Goal: Task Accomplishment & Management: Use online tool/utility

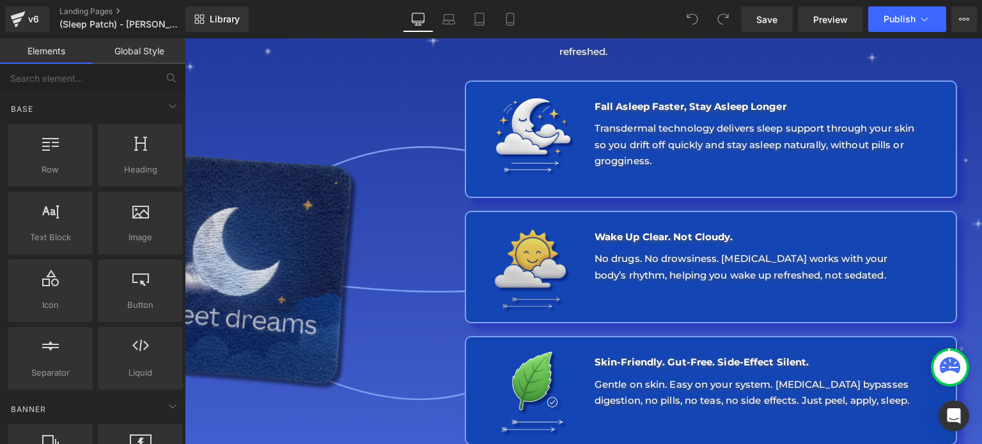
scroll to position [1406, 0]
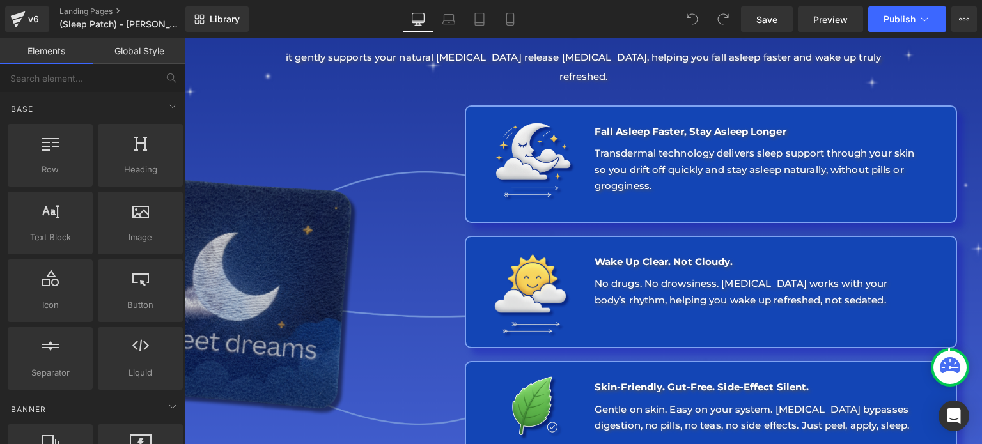
click at [394, 216] on img at bounding box center [277, 294] width 390 height 390
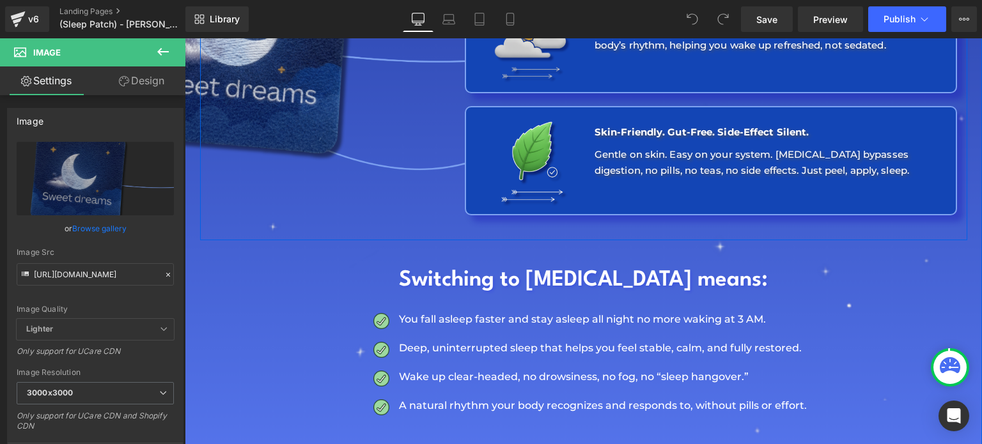
scroll to position [1725, 0]
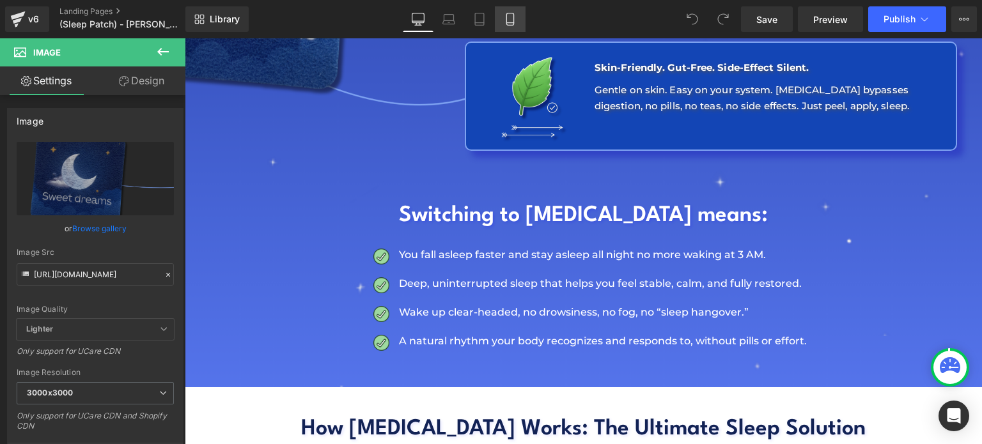
drag, startPoint x: 505, startPoint y: 24, endPoint x: 185, endPoint y: 116, distance: 332.3
click at [505, 24] on icon at bounding box center [510, 19] width 13 height 13
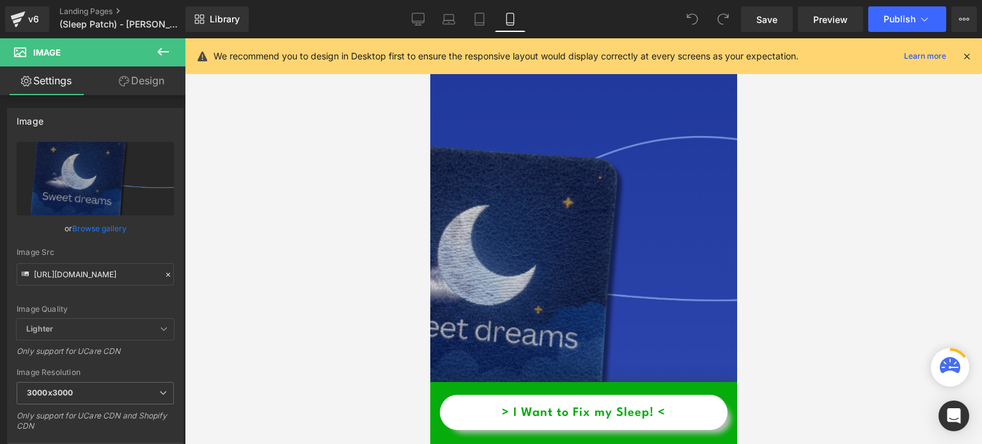
scroll to position [22029, 0]
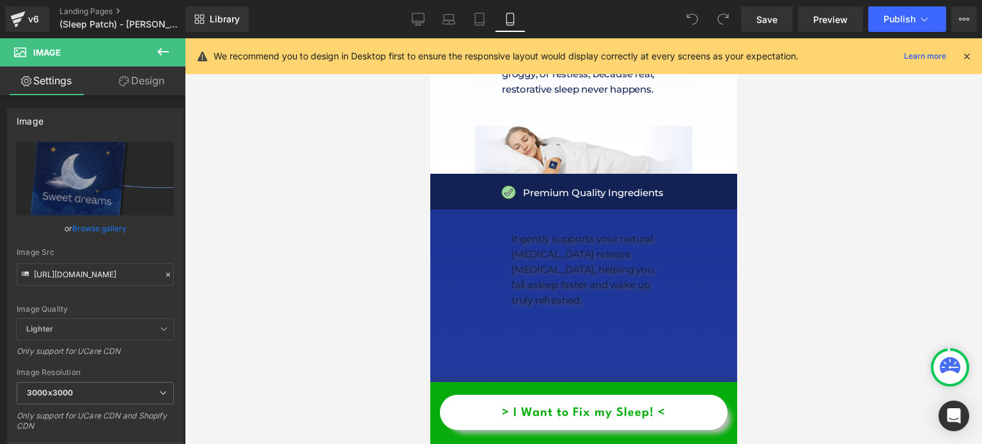
click at [965, 58] on icon at bounding box center [966, 56] width 12 height 12
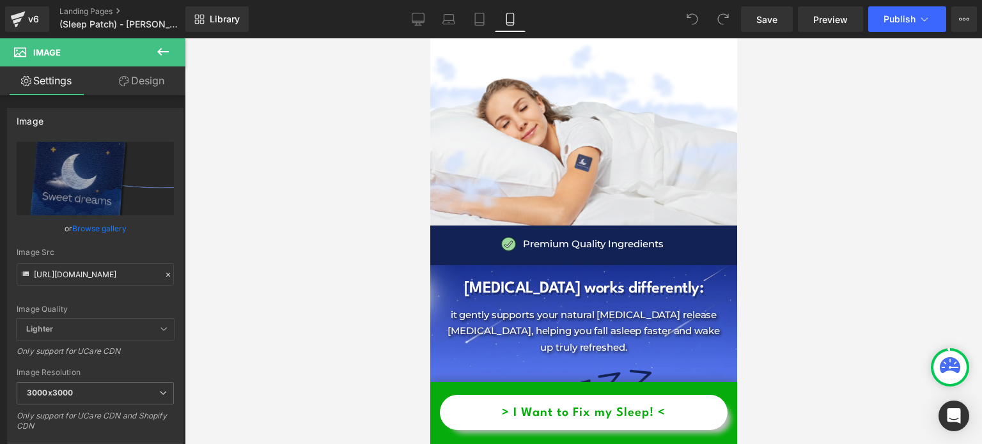
scroll to position [1748, 0]
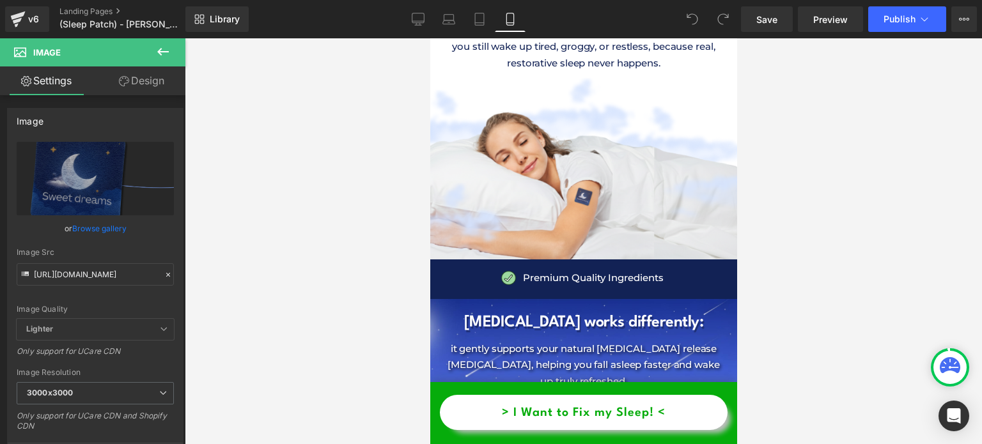
drag, startPoint x: 732, startPoint y: 314, endPoint x: 1167, endPoint y: 127, distance: 473.7
click at [428, 21] on link "Desktop" at bounding box center [418, 19] width 31 height 26
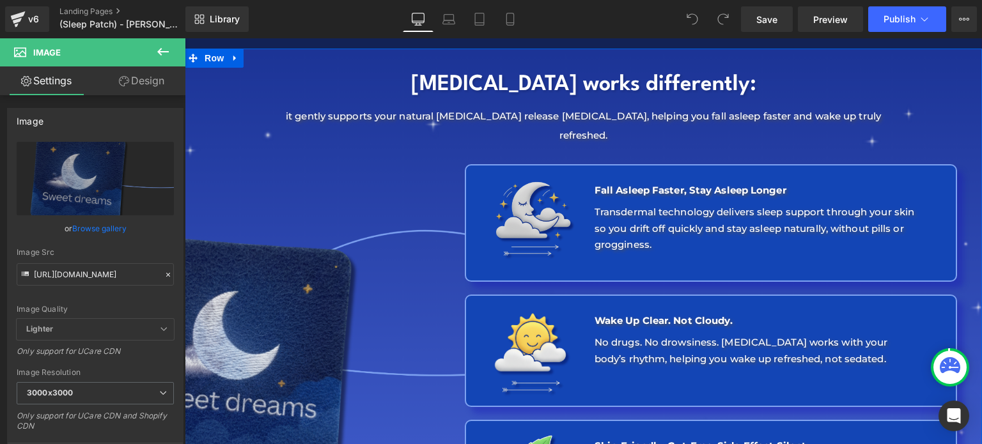
scroll to position [1342, 0]
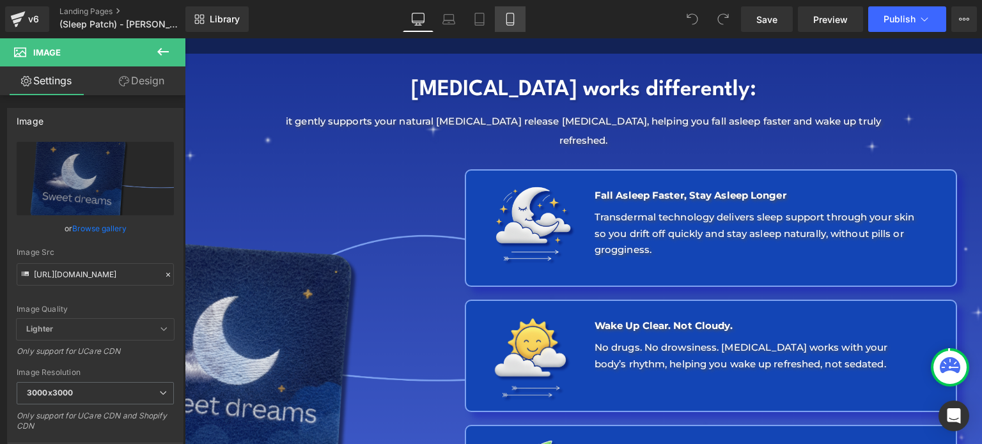
drag, startPoint x: 511, startPoint y: 14, endPoint x: 174, endPoint y: 35, distance: 338.1
click at [511, 14] on icon at bounding box center [510, 19] width 13 height 13
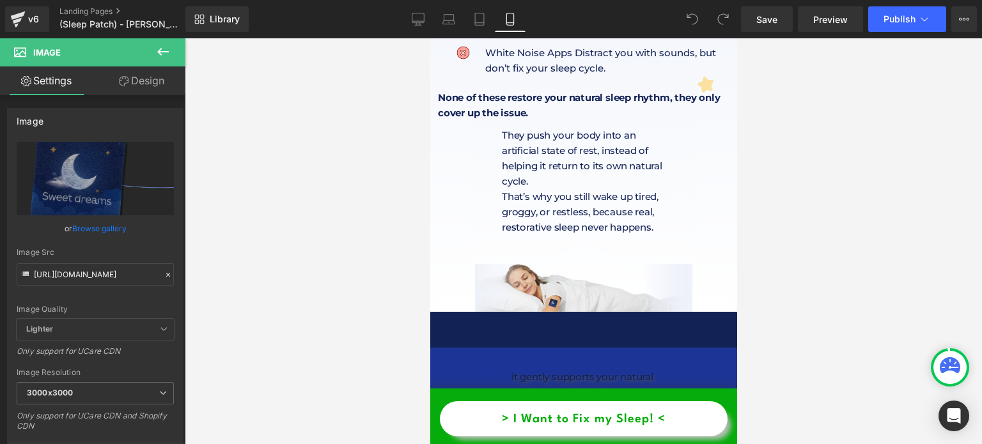
scroll to position [21890, 0]
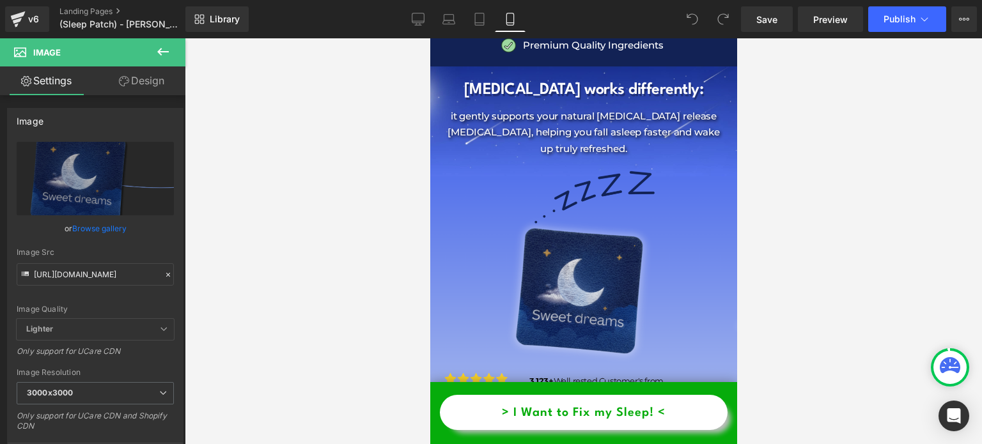
drag, startPoint x: 729, startPoint y: 390, endPoint x: 1166, endPoint y: 127, distance: 509.9
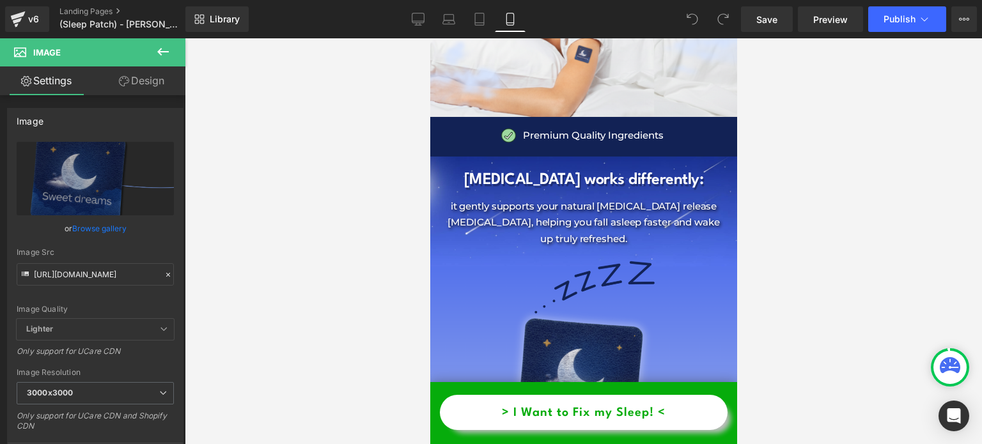
scroll to position [1917, 0]
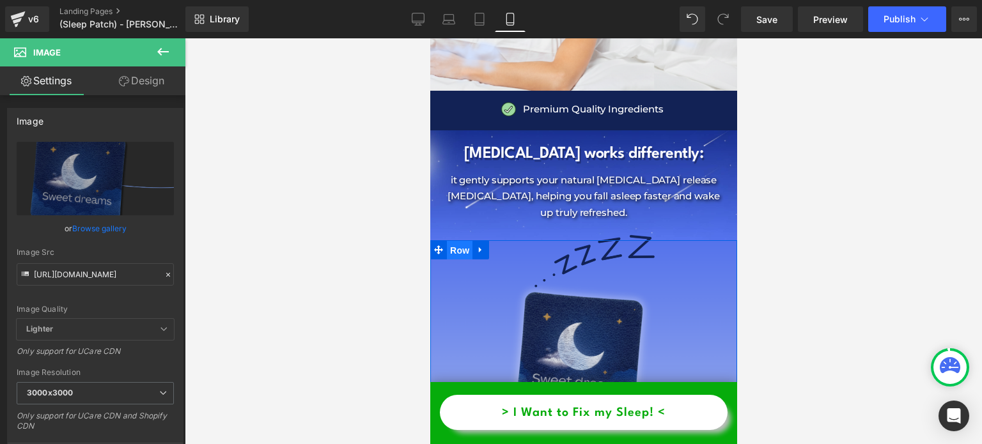
click at [448, 241] on span "Row" at bounding box center [459, 250] width 26 height 19
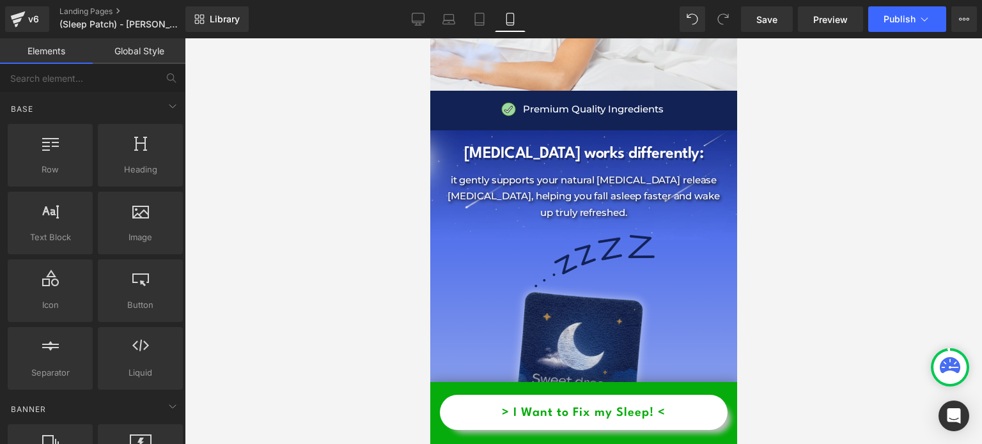
click at [386, 266] on div at bounding box center [583, 241] width 797 height 406
click at [460, 240] on span "Row" at bounding box center [459, 249] width 26 height 19
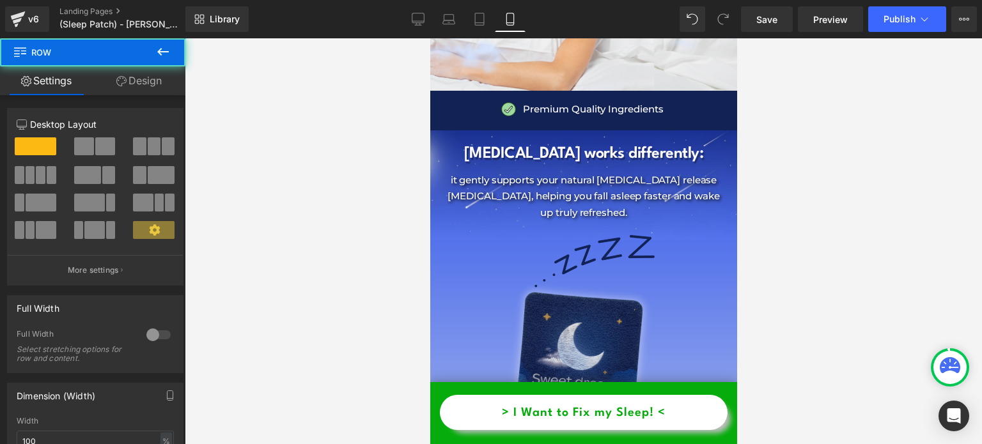
click at [174, 84] on link "Design" at bounding box center [139, 80] width 93 height 29
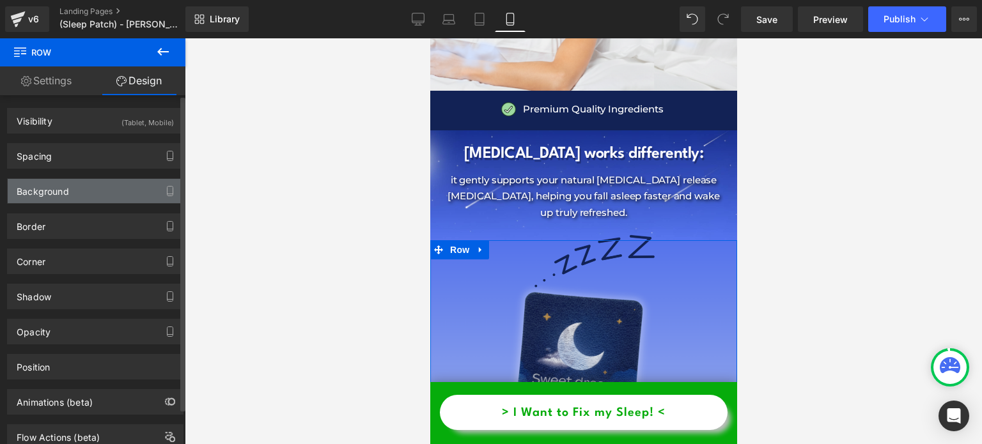
click at [81, 188] on div "Background" at bounding box center [95, 191] width 175 height 24
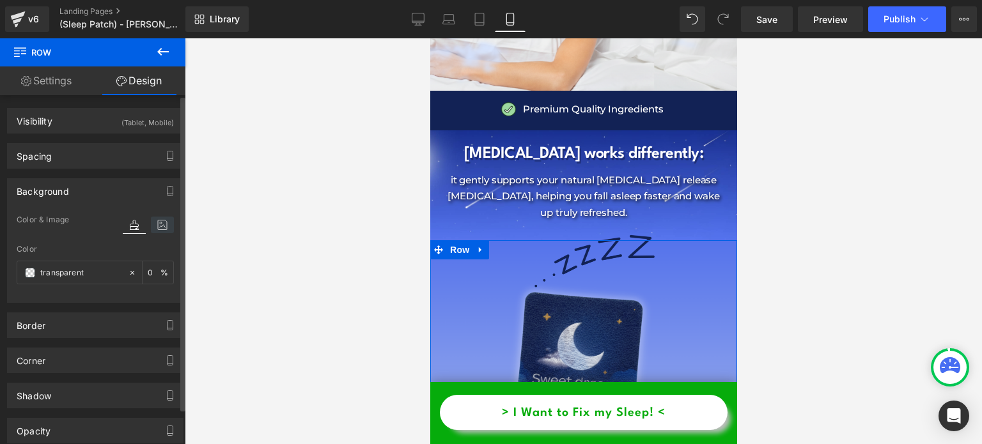
click at [161, 224] on icon at bounding box center [162, 225] width 23 height 17
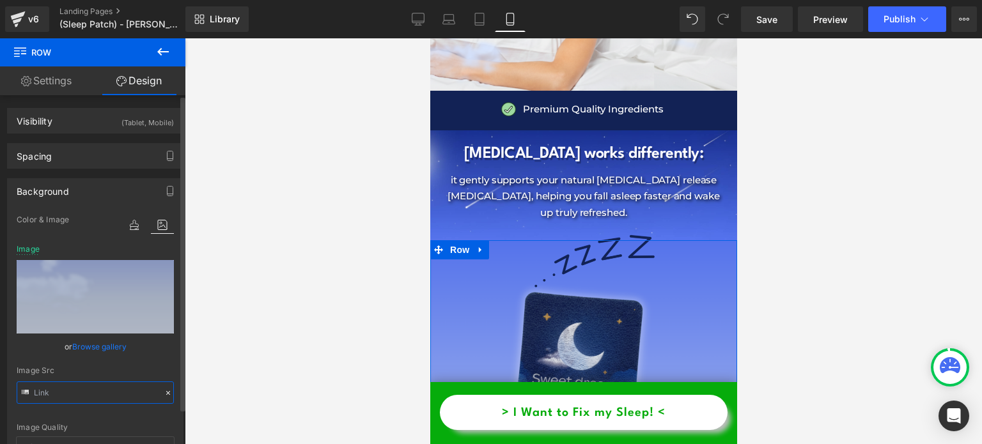
type input "[URL][DOMAIN_NAME]"
click at [82, 391] on input "[URL][DOMAIN_NAME]" at bounding box center [95, 392] width 157 height 22
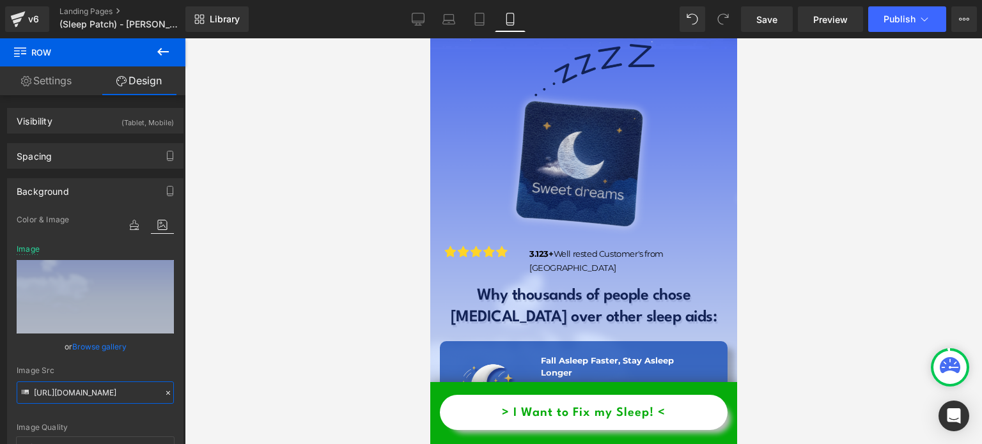
scroll to position [2109, 0]
click at [568, 285] on h1 "Why thousands of people chose" at bounding box center [583, 296] width 288 height 22
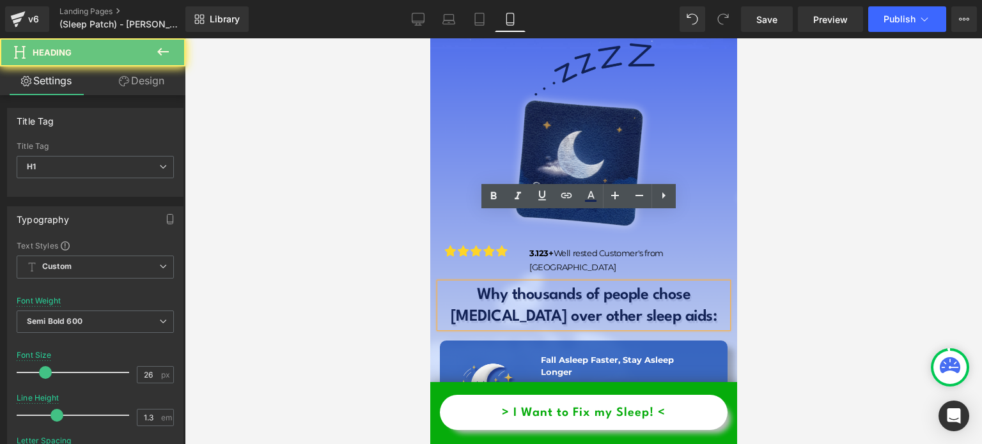
click at [568, 285] on h1 "Why thousands of people chose" at bounding box center [583, 296] width 288 height 22
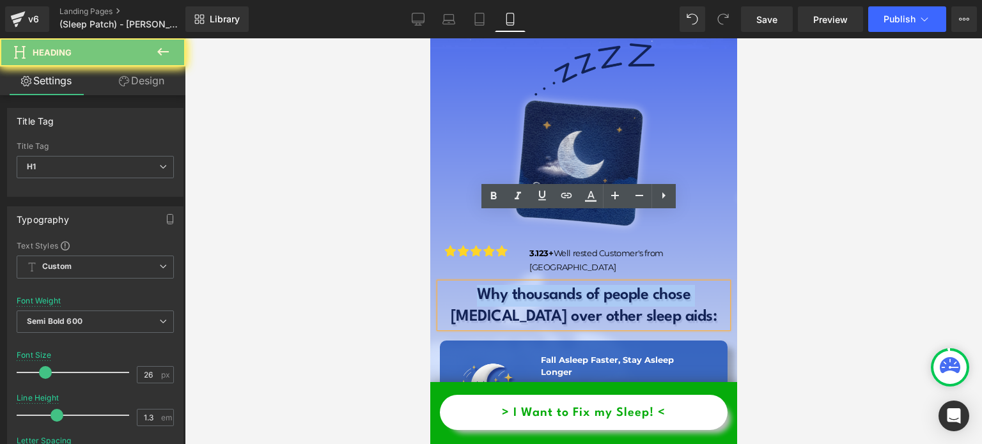
copy h1 "Why thousands of people chose"
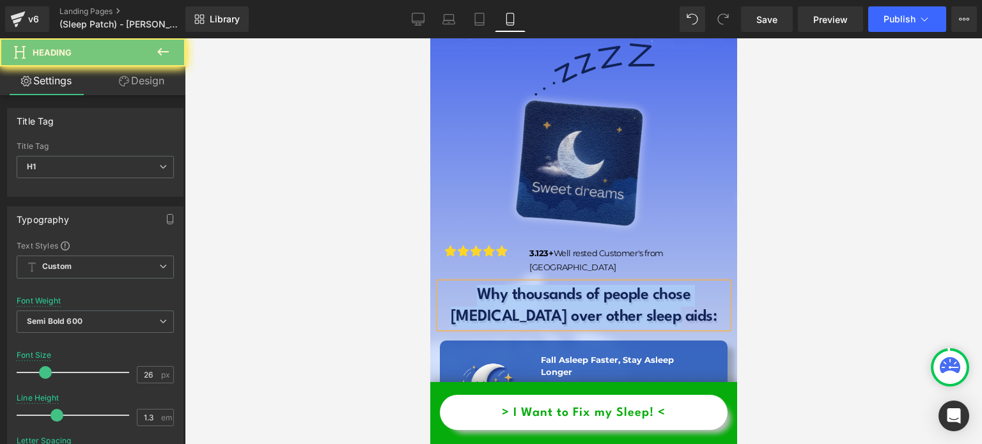
copy div "Why thousands of people chose [MEDICAL_DATA] over other sleep aids:"
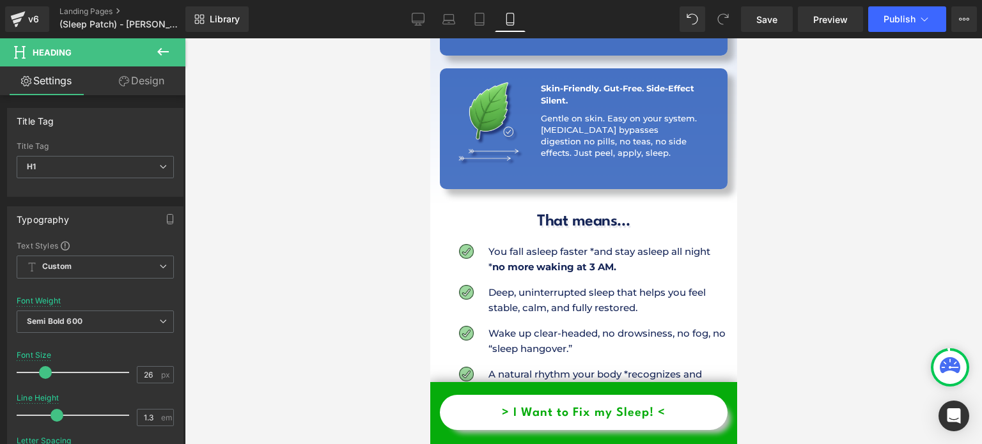
scroll to position [2620, 0]
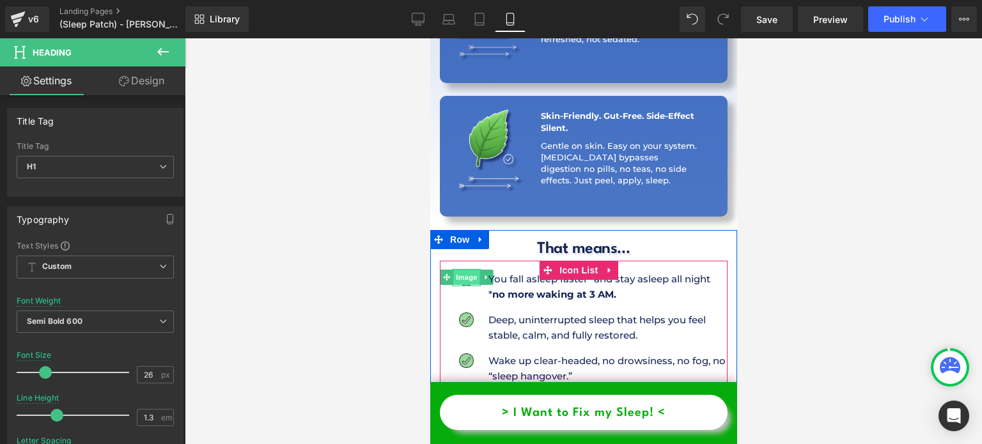
click at [466, 270] on span "Image" at bounding box center [465, 277] width 27 height 15
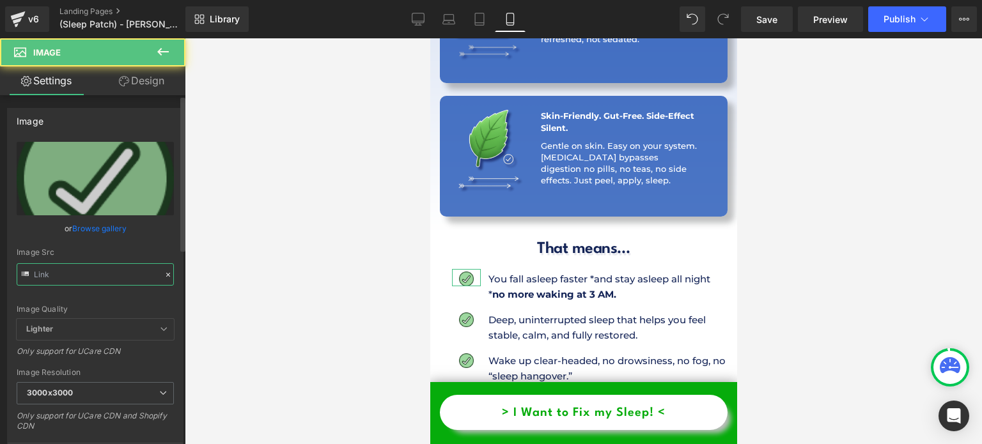
type input "[URL][DOMAIN_NAME]"
click at [96, 274] on input "[URL][DOMAIN_NAME]" at bounding box center [95, 274] width 157 height 22
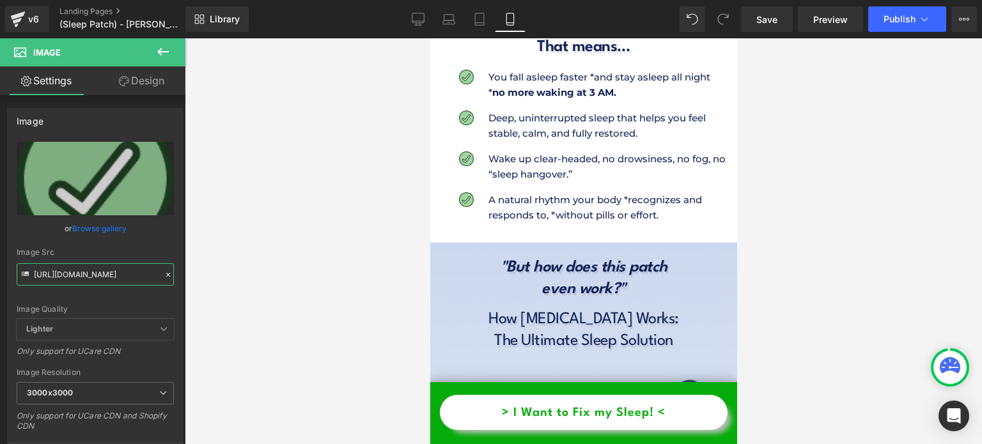
scroll to position [2812, 0]
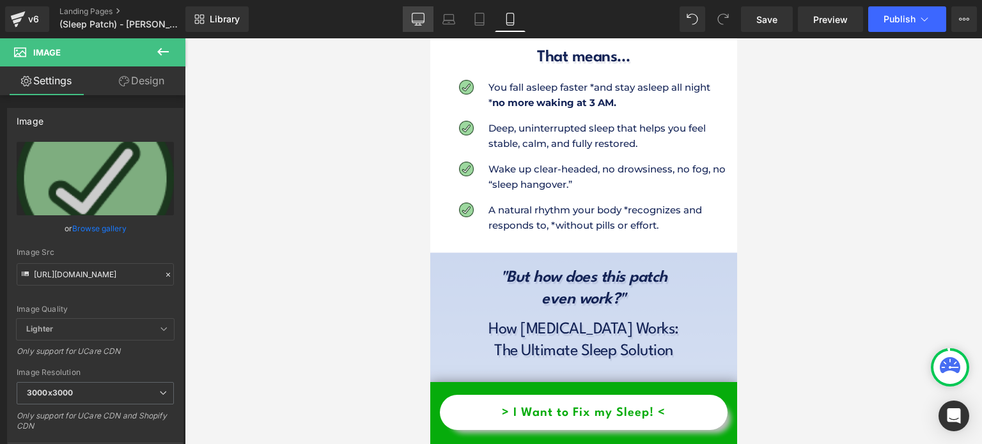
click at [412, 22] on link "Desktop" at bounding box center [418, 19] width 31 height 26
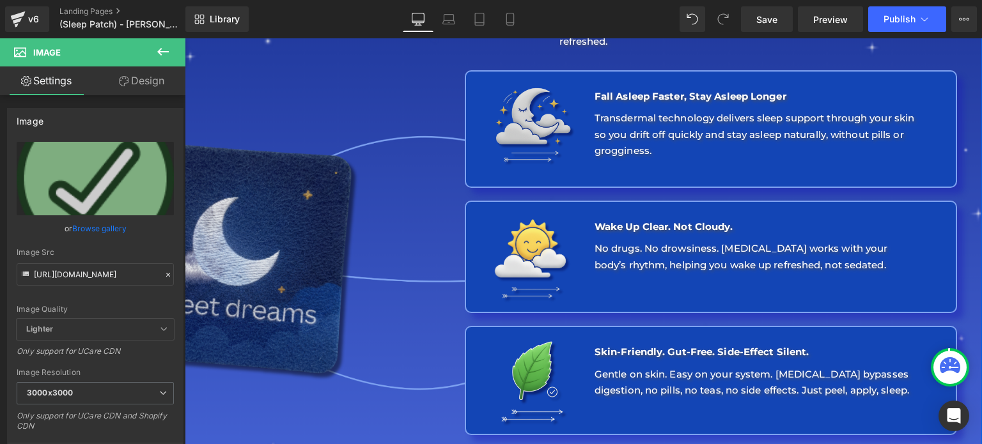
scroll to position [1342, 0]
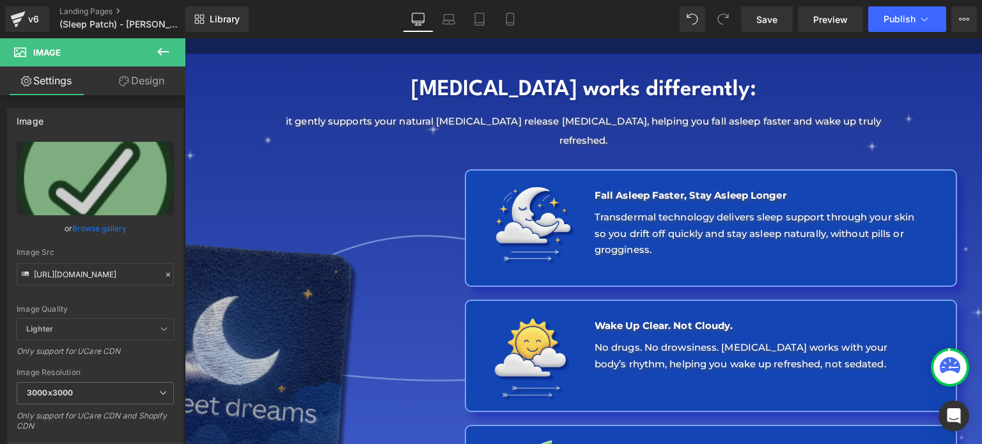
click at [288, 298] on img at bounding box center [277, 358] width 390 height 390
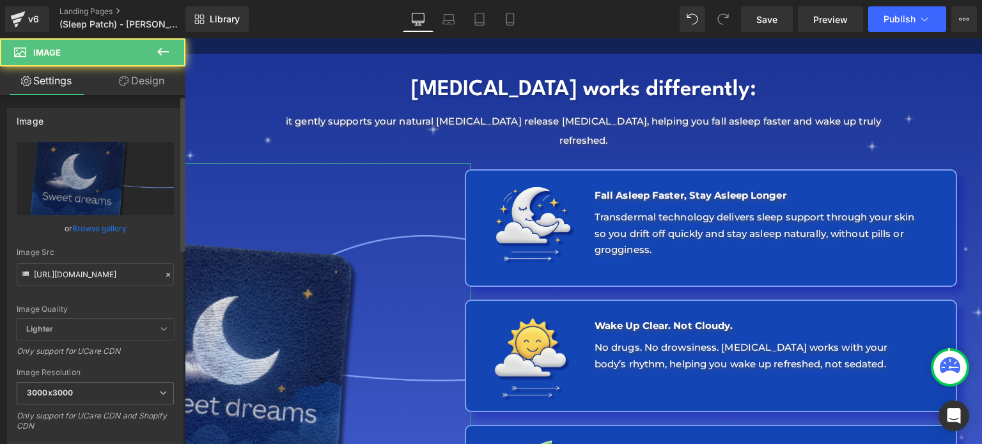
click at [98, 288] on div "Image Quality Lighter Lightest Lighter Lighter Lightest Only support for UCare …" at bounding box center [95, 230] width 157 height 177
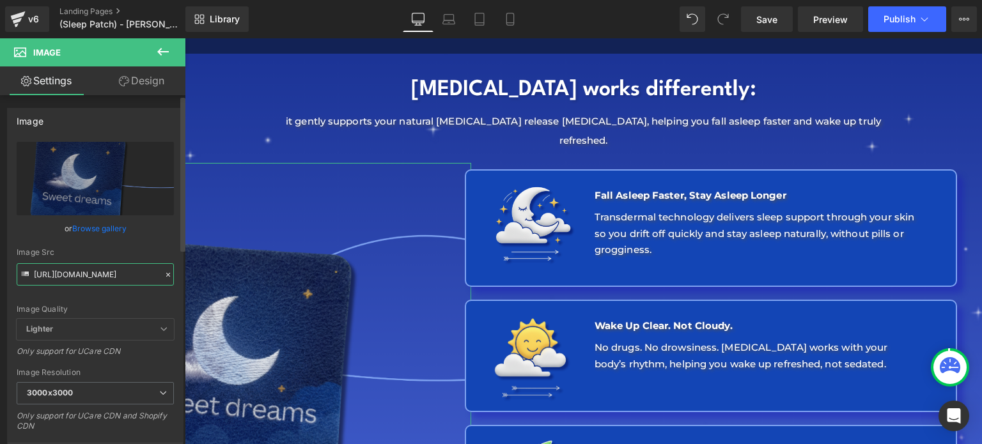
click at [98, 285] on input "[URL][DOMAIN_NAME]" at bounding box center [95, 274] width 157 height 22
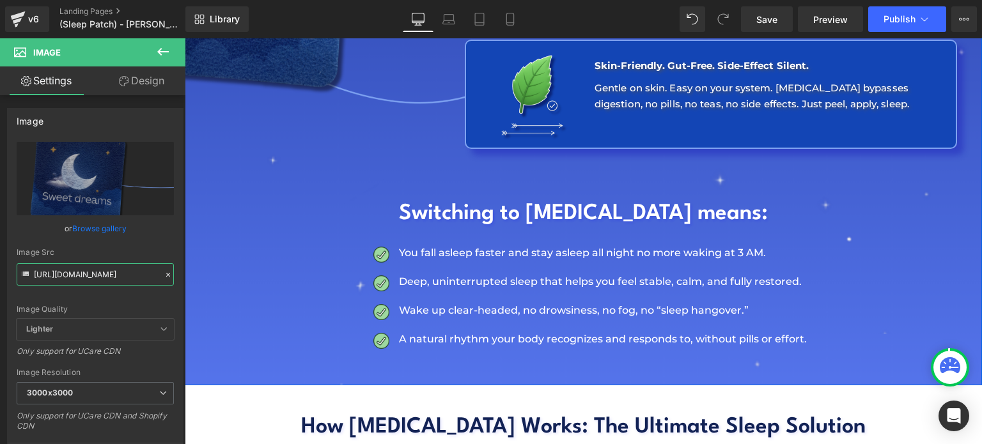
scroll to position [1725, 0]
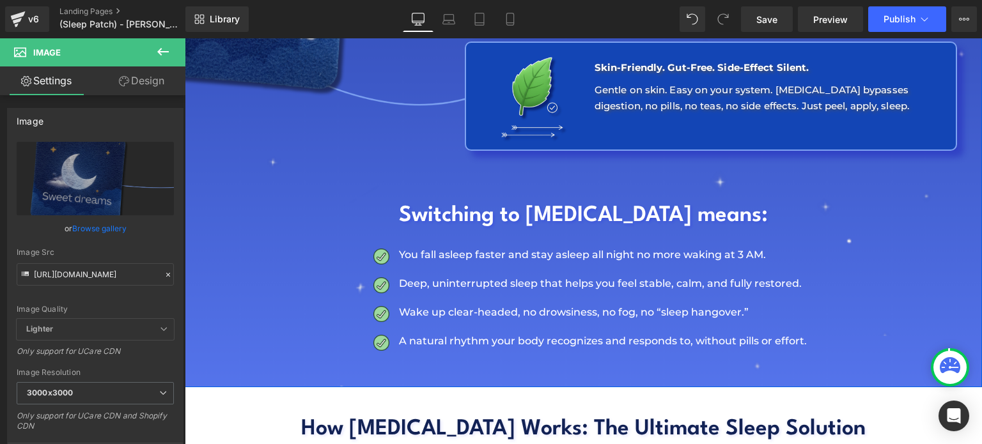
click at [521, 203] on h1 "Switching to [MEDICAL_DATA] means:" at bounding box center [583, 216] width 797 height 30
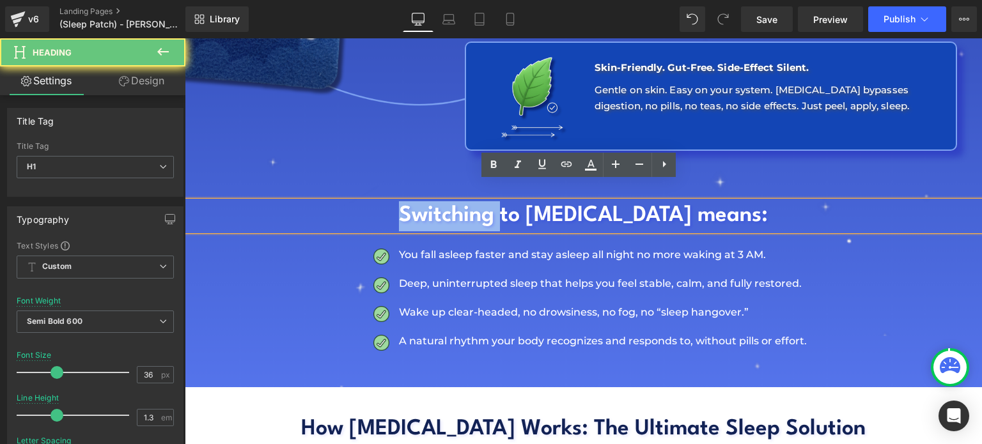
click at [521, 203] on h1 "Switching to [MEDICAL_DATA] means:" at bounding box center [583, 216] width 797 height 30
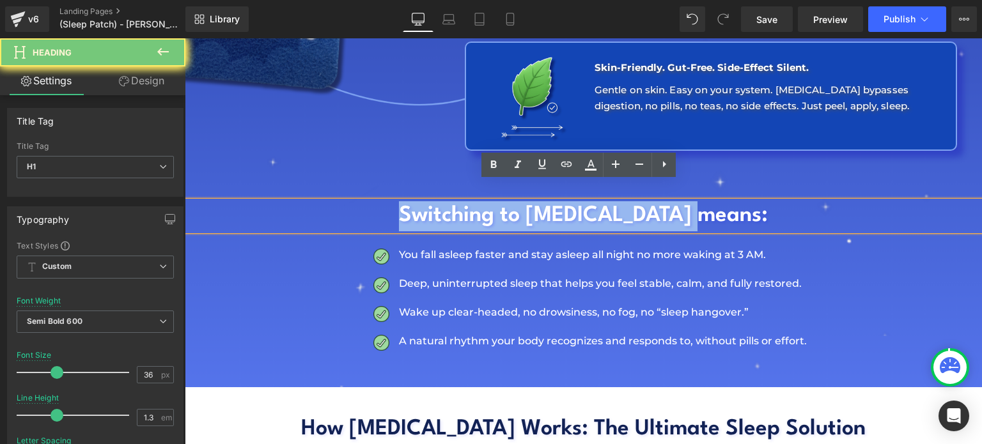
click at [521, 203] on h1 "Switching to [MEDICAL_DATA] means:" at bounding box center [583, 216] width 797 height 30
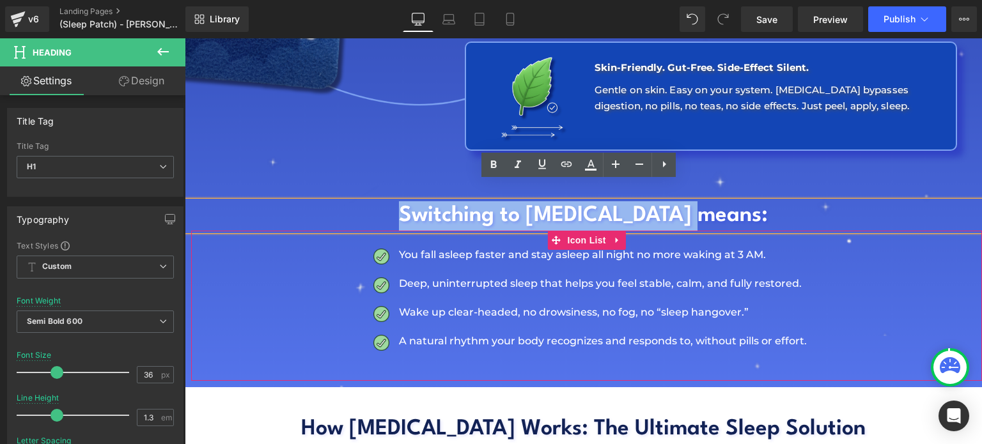
copy h1 "Switching to [MEDICAL_DATA] means:"
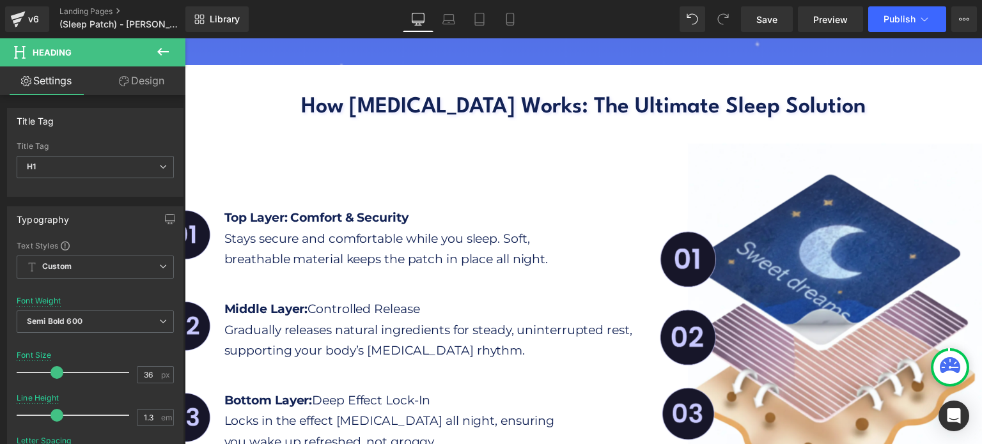
scroll to position [2045, 0]
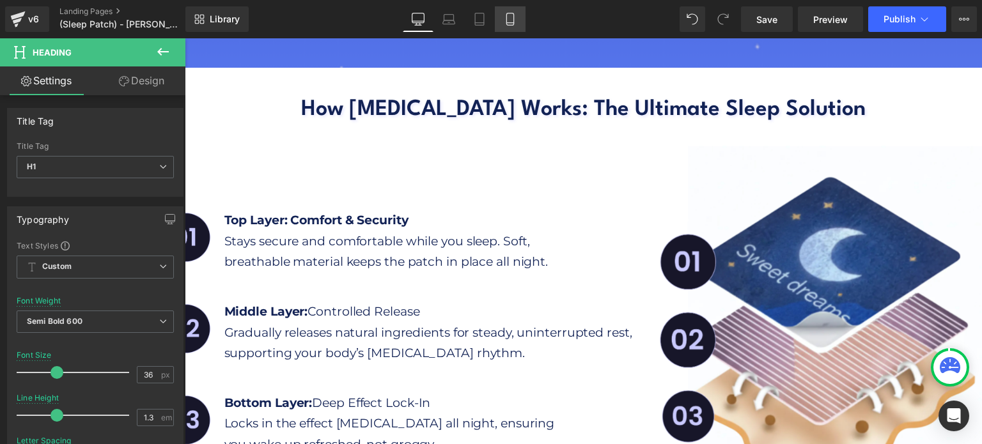
click at [516, 20] on icon at bounding box center [510, 19] width 13 height 13
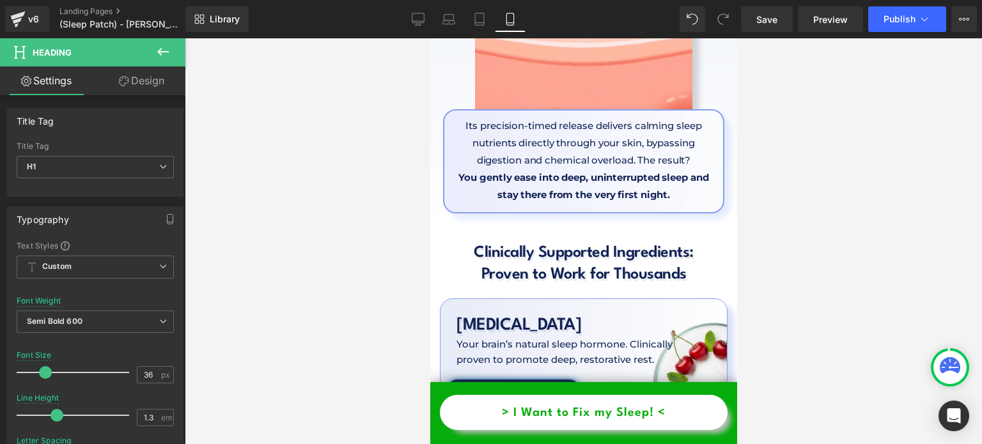
scroll to position [3783, 0]
